Goal: Information Seeking & Learning: Learn about a topic

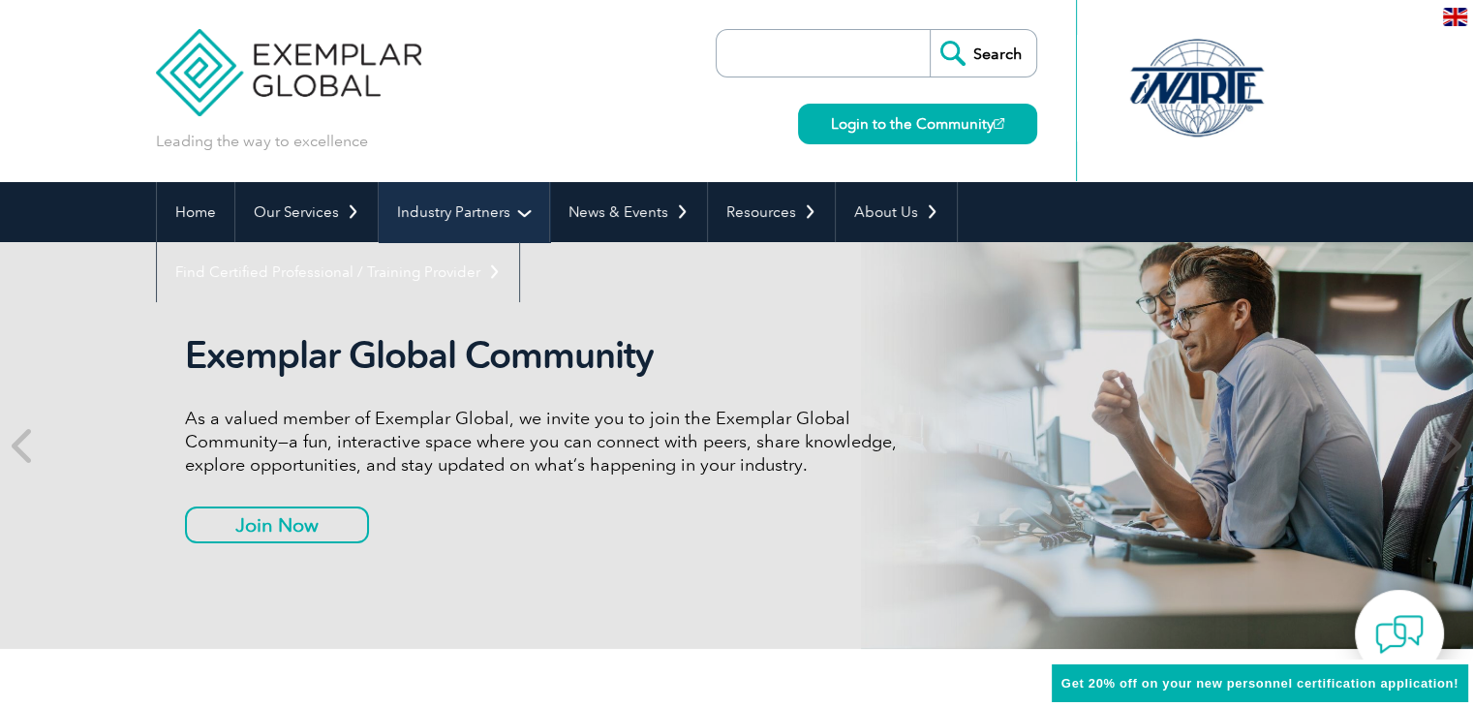
click at [430, 214] on link "Industry Partners" at bounding box center [464, 212] width 170 height 60
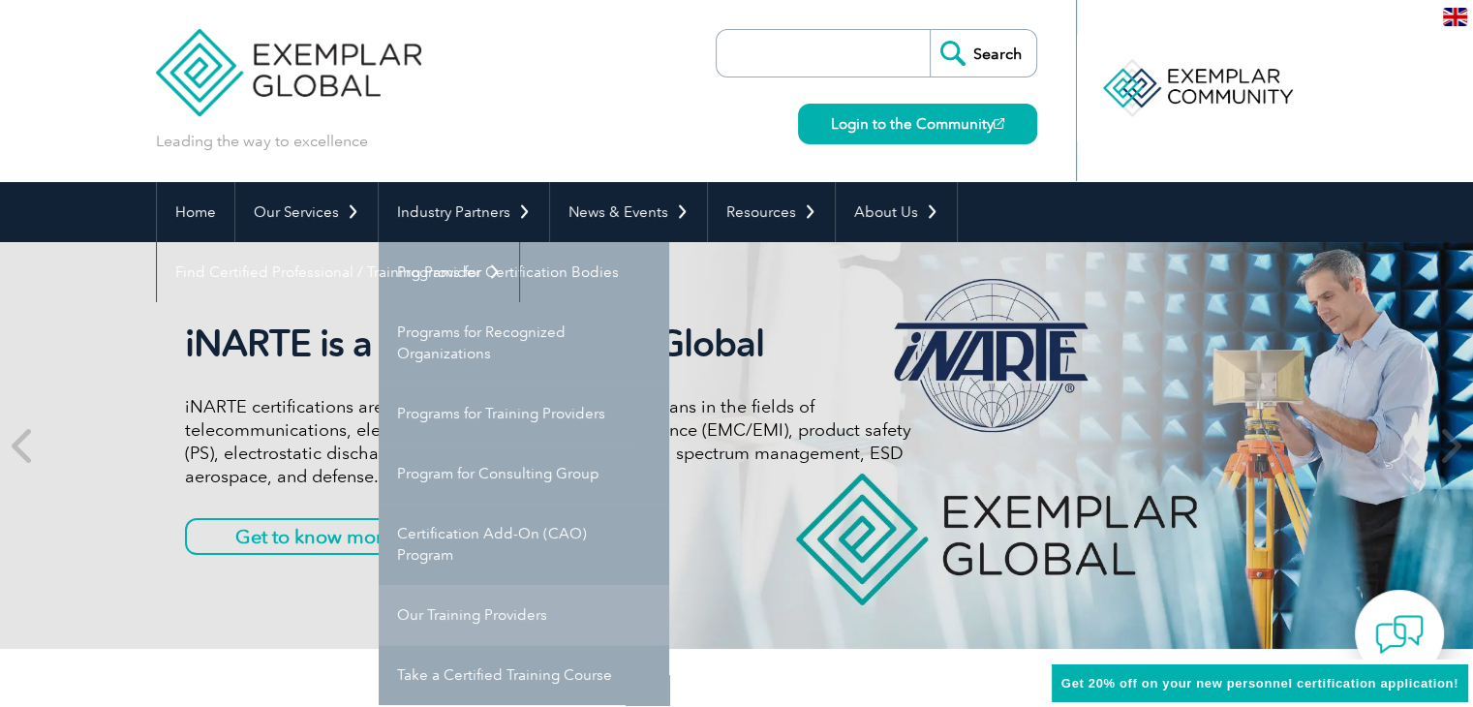
click at [483, 613] on link "Our Training Providers" at bounding box center [524, 615] width 290 height 60
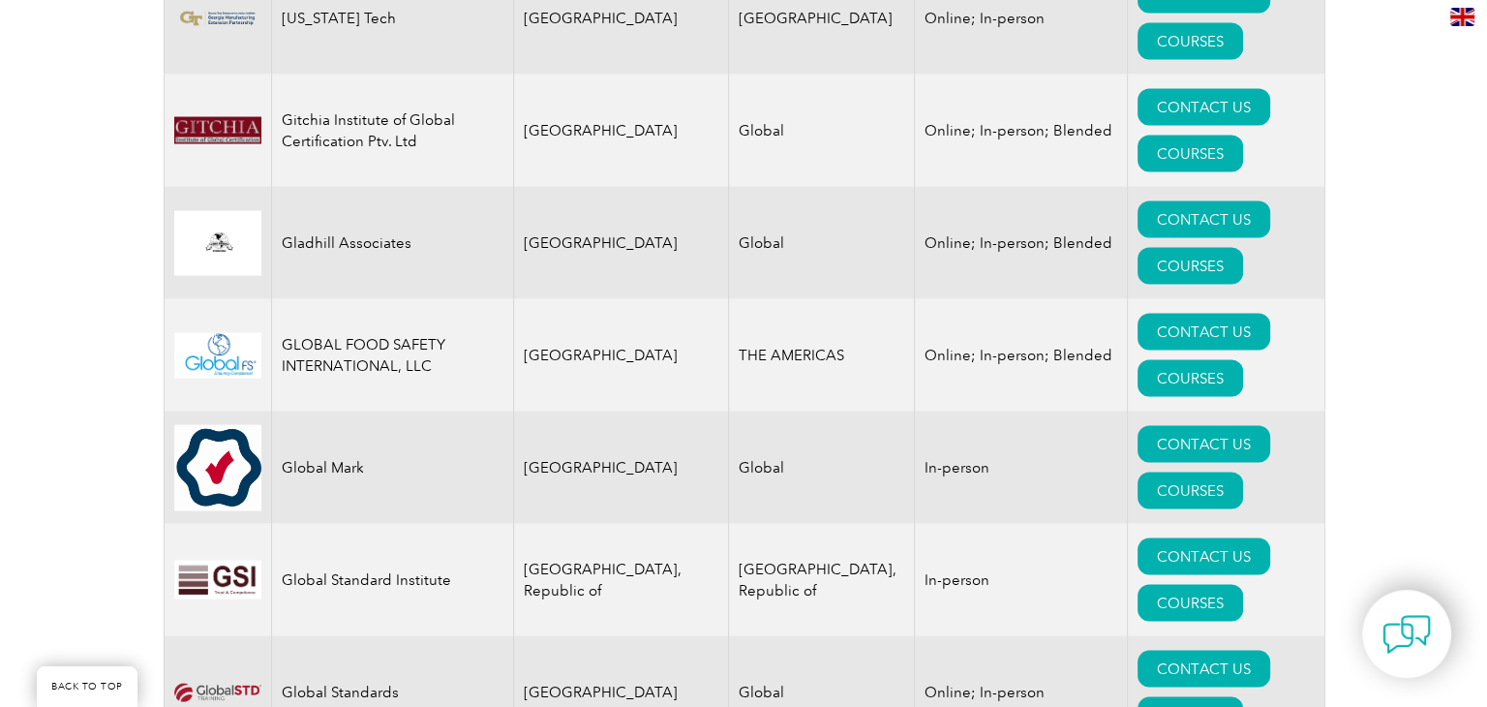
scroll to position [11261, 0]
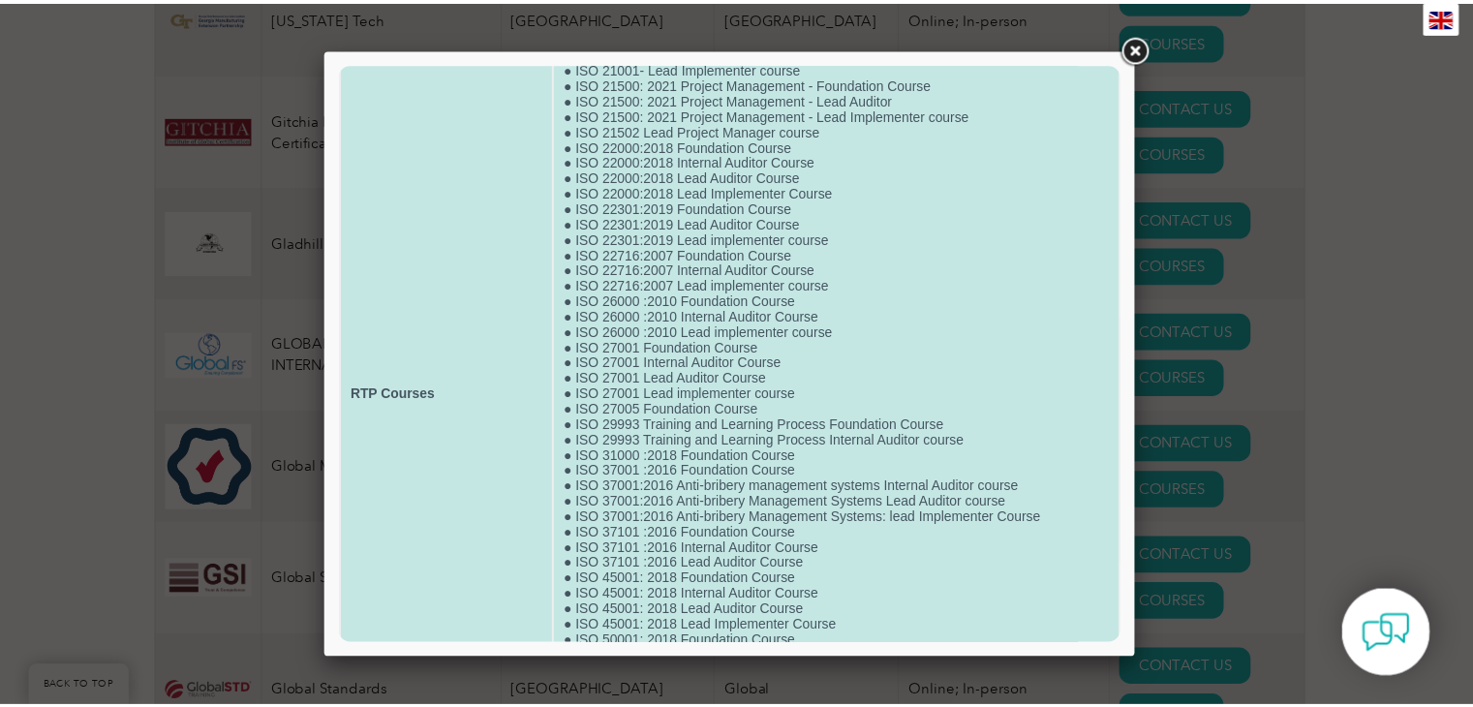
scroll to position [290, 0]
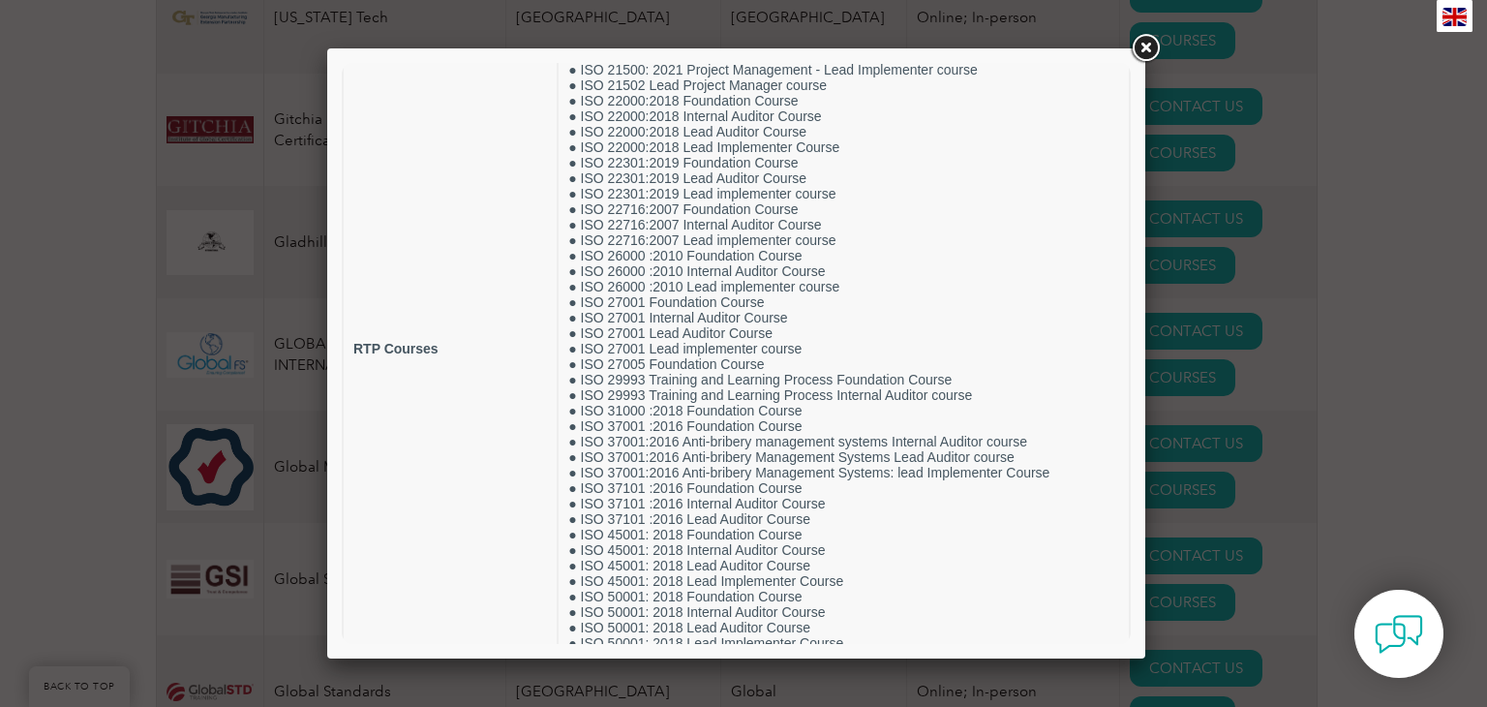
click at [1149, 45] on link at bounding box center [1145, 48] width 35 height 35
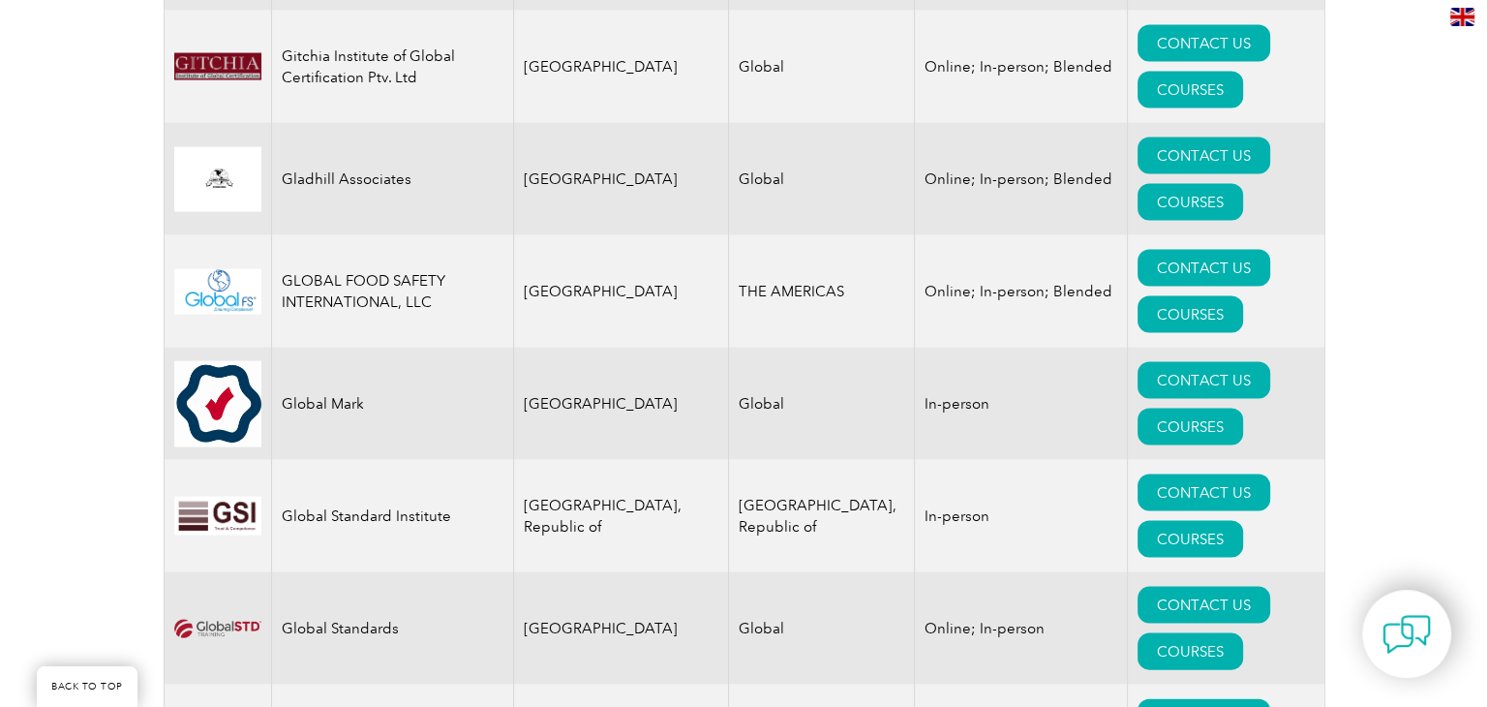
scroll to position [11357, 0]
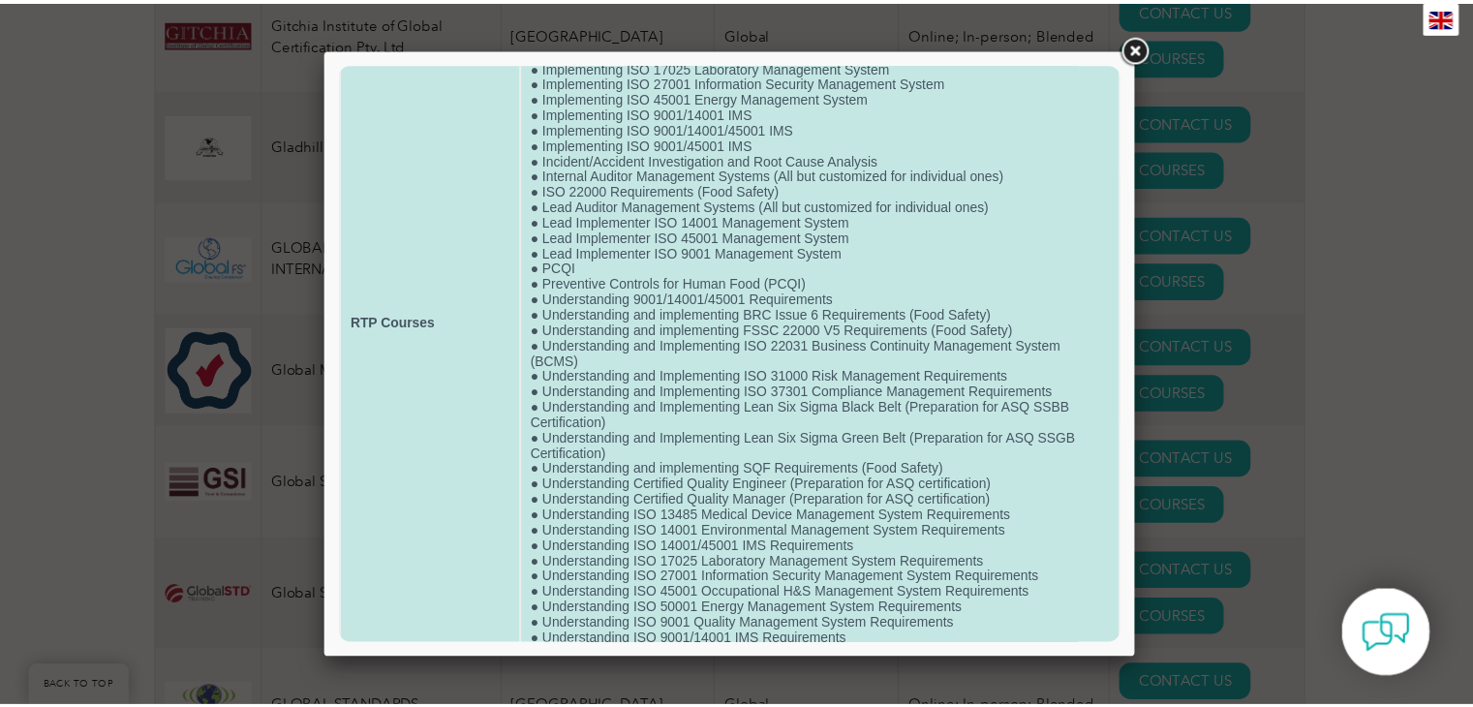
scroll to position [0, 0]
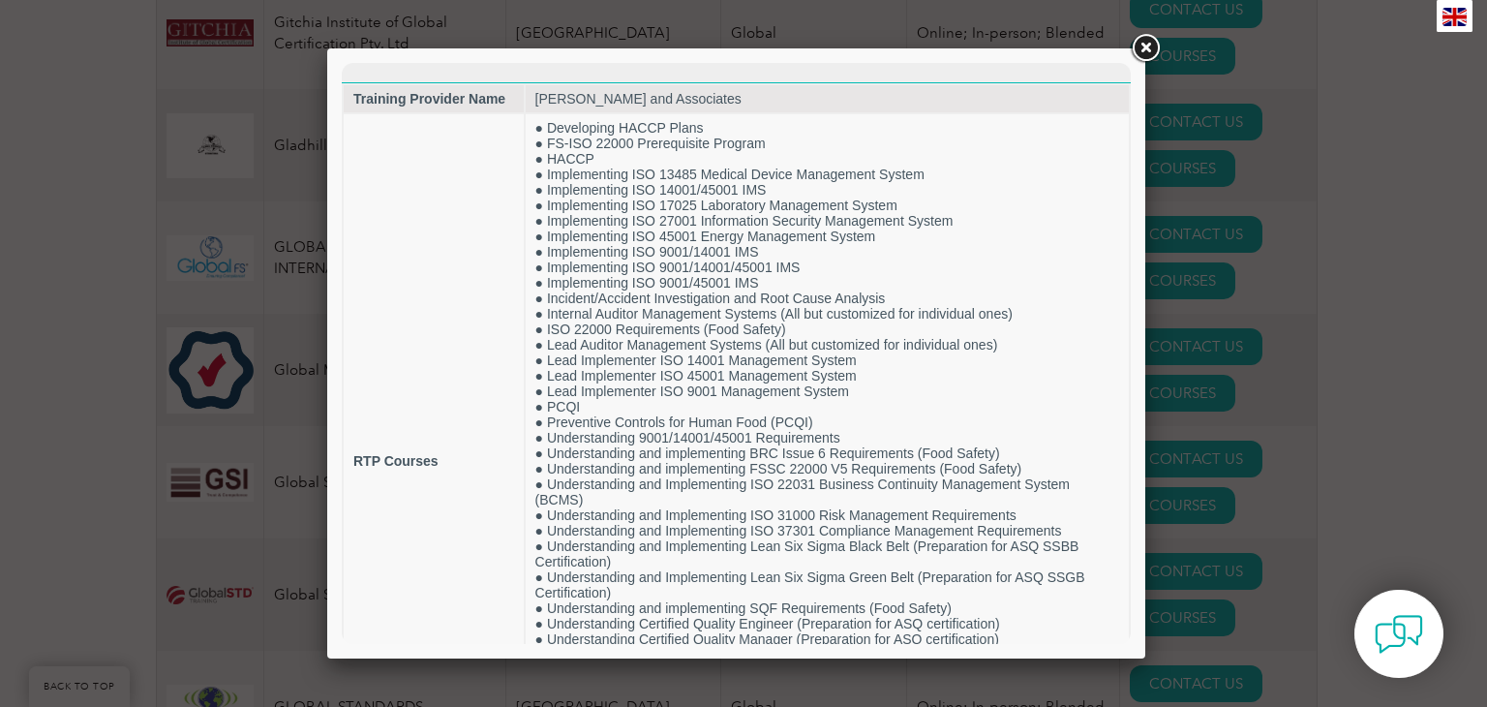
click at [1140, 51] on link at bounding box center [1145, 48] width 35 height 35
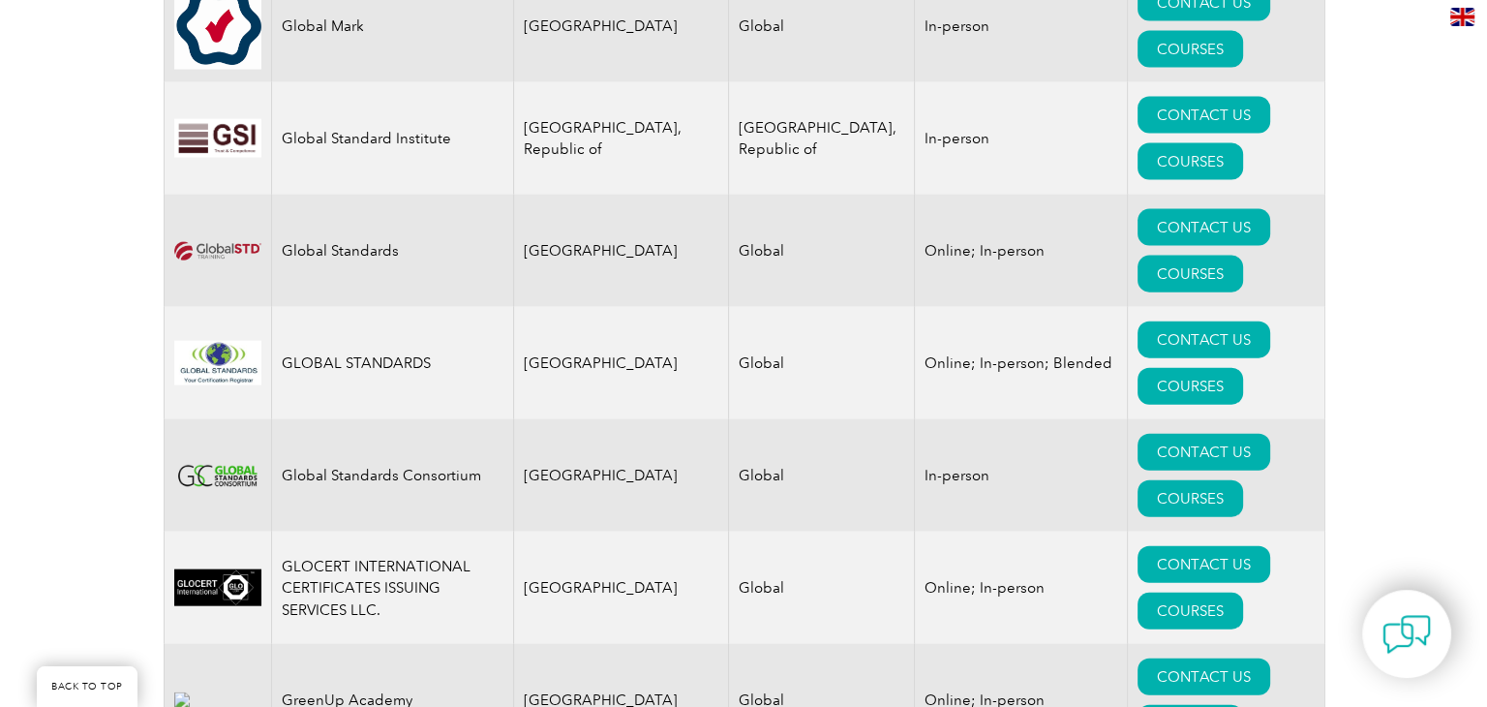
scroll to position [11745, 0]
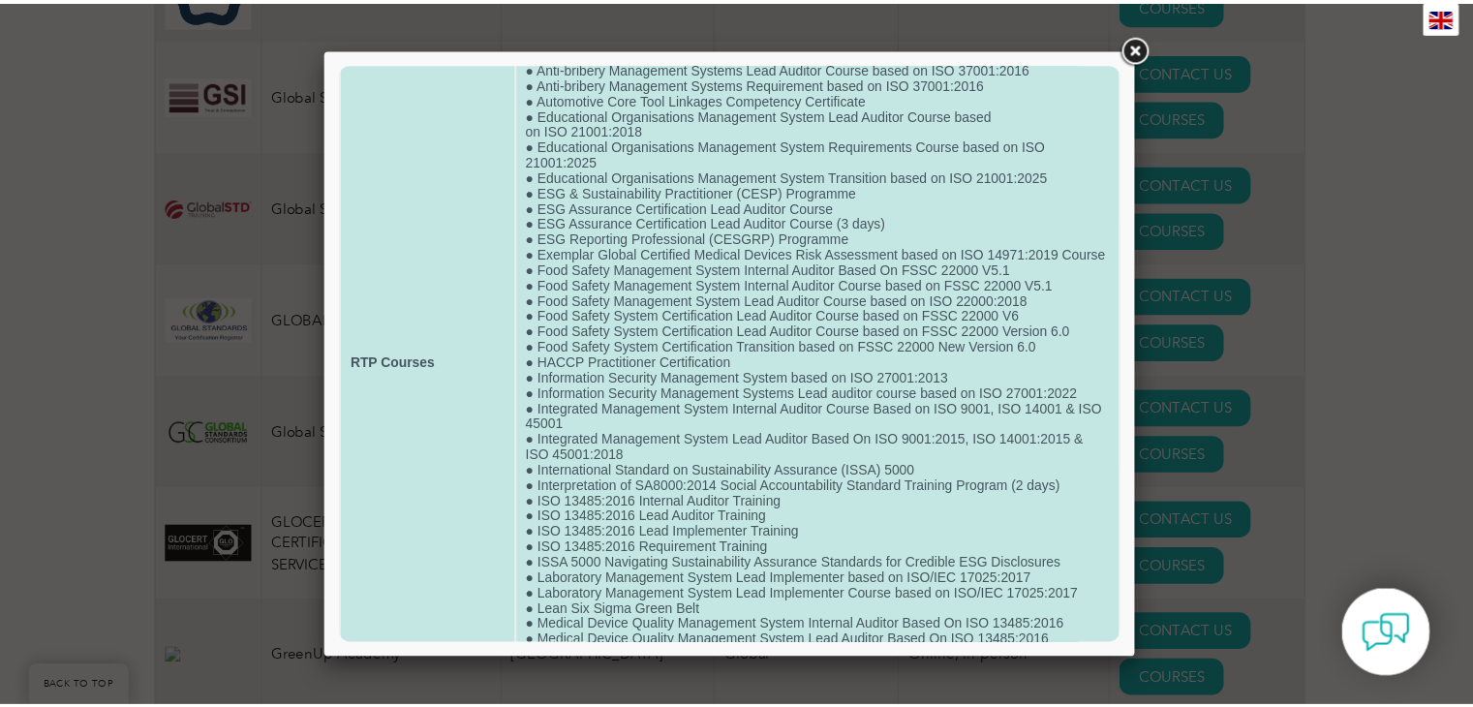
scroll to position [244, 0]
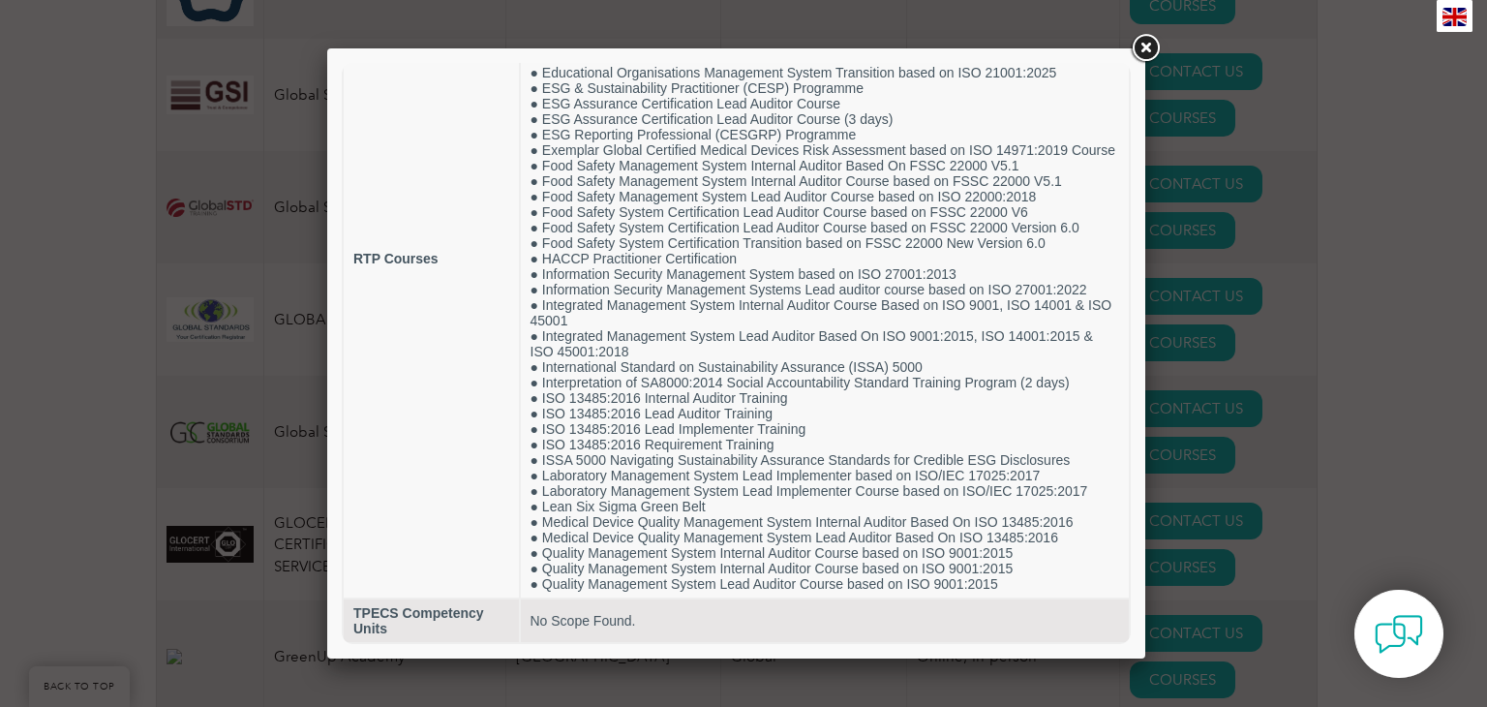
click at [1151, 42] on link at bounding box center [1145, 48] width 35 height 35
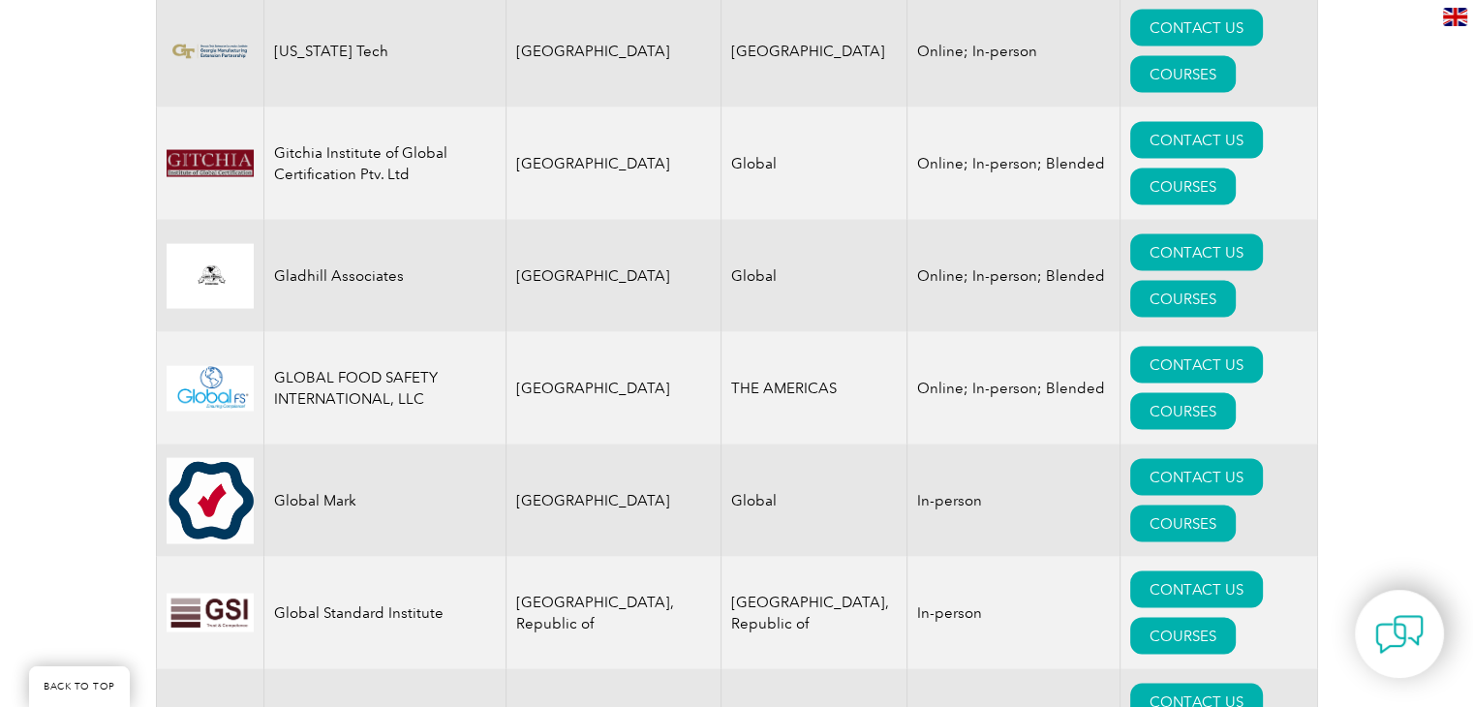
scroll to position [11164, 0]
